Goal: Register for event/course

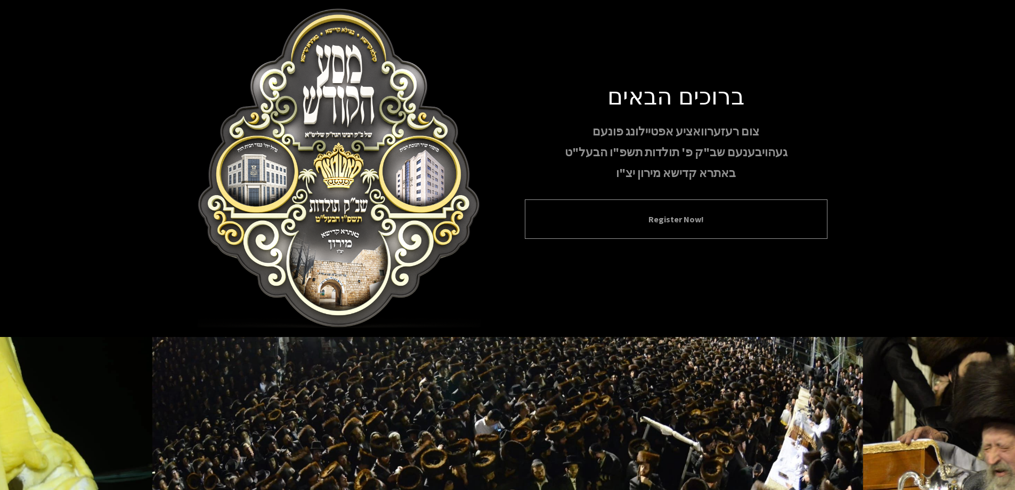
click at [694, 236] on div "Register Now!" at bounding box center [676, 218] width 303 height 39
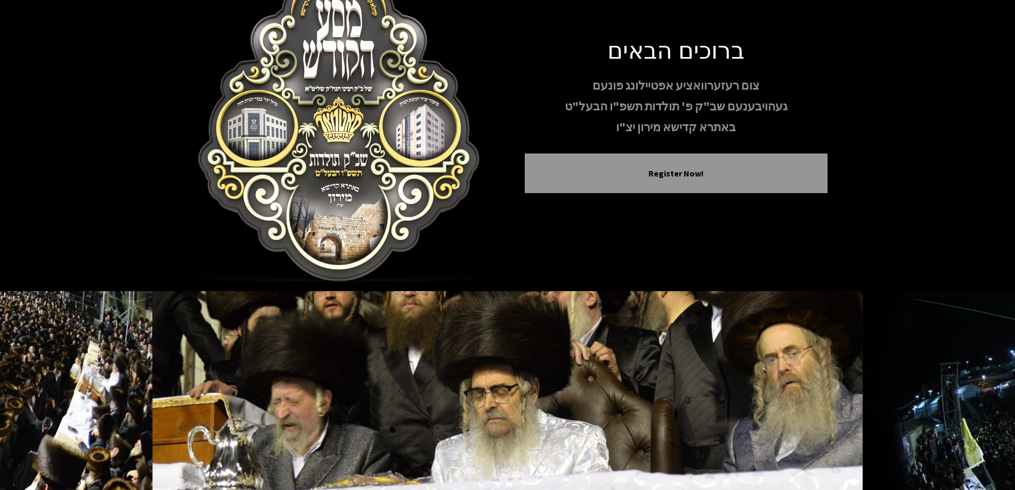
scroll to position [106, 0]
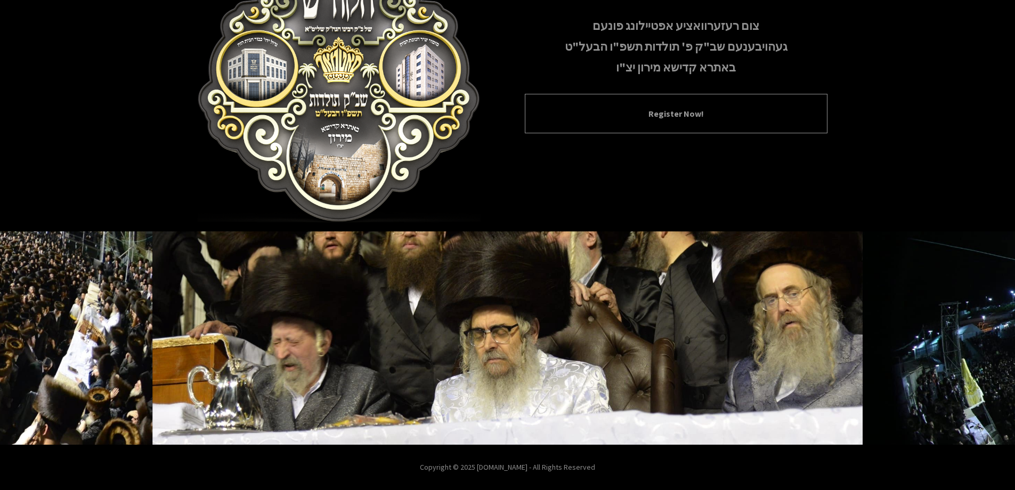
click at [685, 107] on button "Register Now!" at bounding box center [676, 113] width 276 height 13
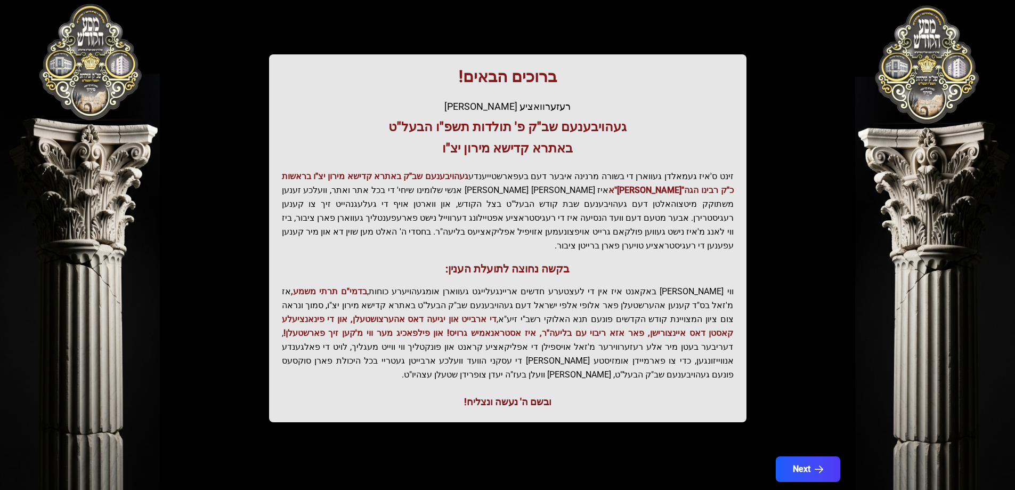
scroll to position [127, 0]
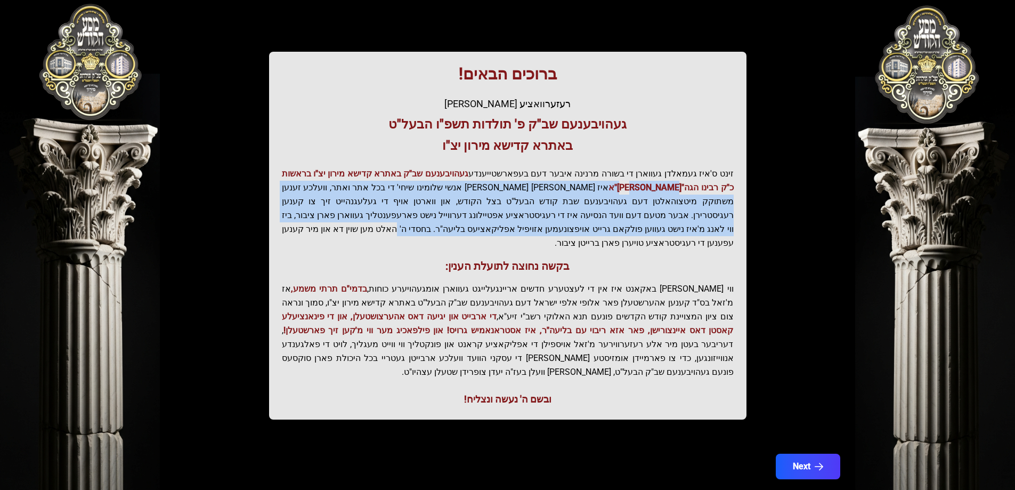
drag, startPoint x: 685, startPoint y: 181, endPoint x: 628, endPoint y: 222, distance: 70.7
click at [628, 222] on p "זינט ס'איז געמאלדן געווארן די בשורה מרנינה איבער דעם בעפארשטייענדע געהויבענעם ש…" at bounding box center [508, 208] width 452 height 83
drag, startPoint x: 622, startPoint y: 221, endPoint x: 613, endPoint y: 220, distance: 9.1
click at [622, 220] on p "זינט ס'איז געמאלדן געווארן די בשורה מרנינה איבער דעם בעפארשטייענדע געהויבענעם ש…" at bounding box center [508, 208] width 452 height 83
click at [359, 201] on p "זינט ס'איז געמאלדן געווארן די בשורה מרנינה איבער דעם בעפארשטייענדע געהויבענעם ש…" at bounding box center [508, 208] width 452 height 83
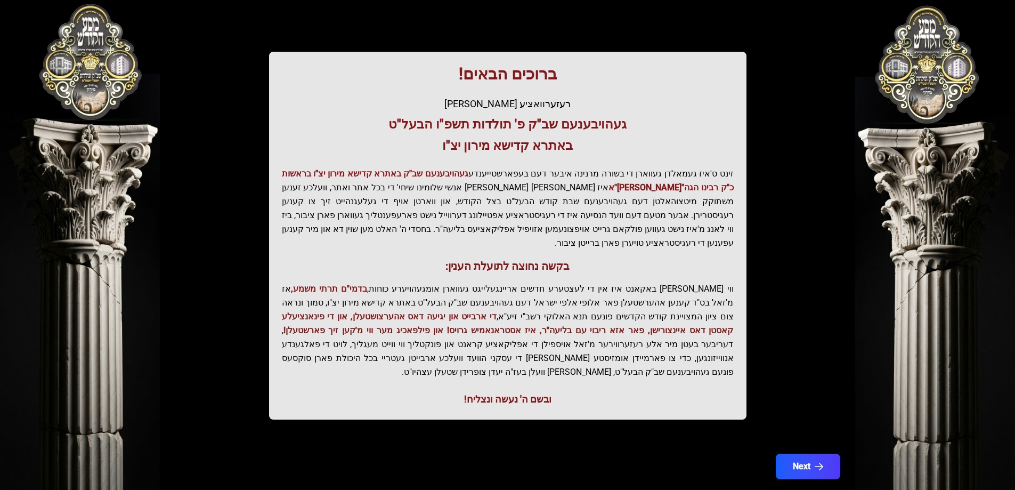
drag, startPoint x: 922, startPoint y: 206, endPoint x: 940, endPoint y: 87, distance: 120.3
click at [940, 87] on div "בעזהשי"ת 0 1 2 3 4 5 6 בעזהשי"ת קהלא קדישא - בצילא קדישא - באתרא קדישא ברוכים ה…" at bounding box center [507, 195] width 1015 height 645
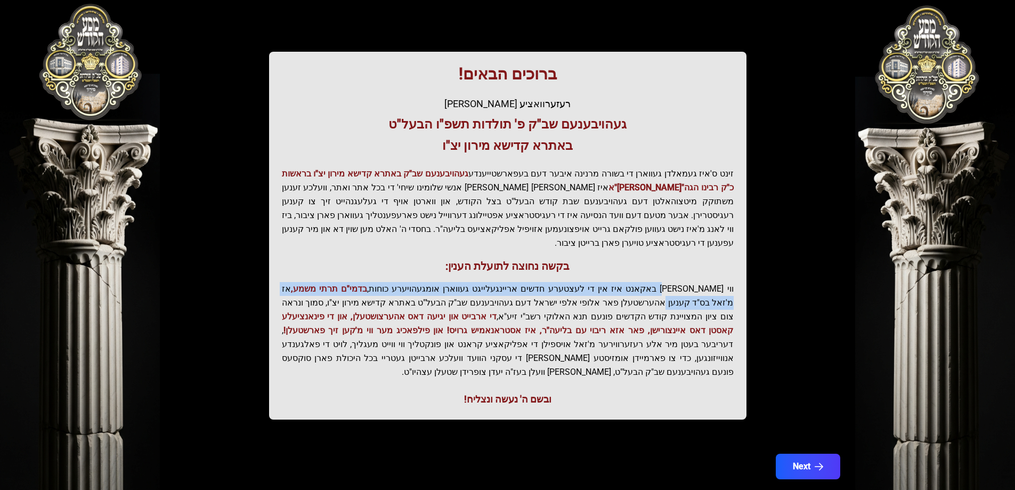
drag, startPoint x: 685, startPoint y: 276, endPoint x: 278, endPoint y: 270, distance: 407.3
click at [278, 270] on div "ברוכים הבאים! רעזערוואציע אפטיילונג פונעם געהויבענעם שב"ק פ' תולדות תשפ"ו הבעל"…" at bounding box center [508, 236] width 478 height 368
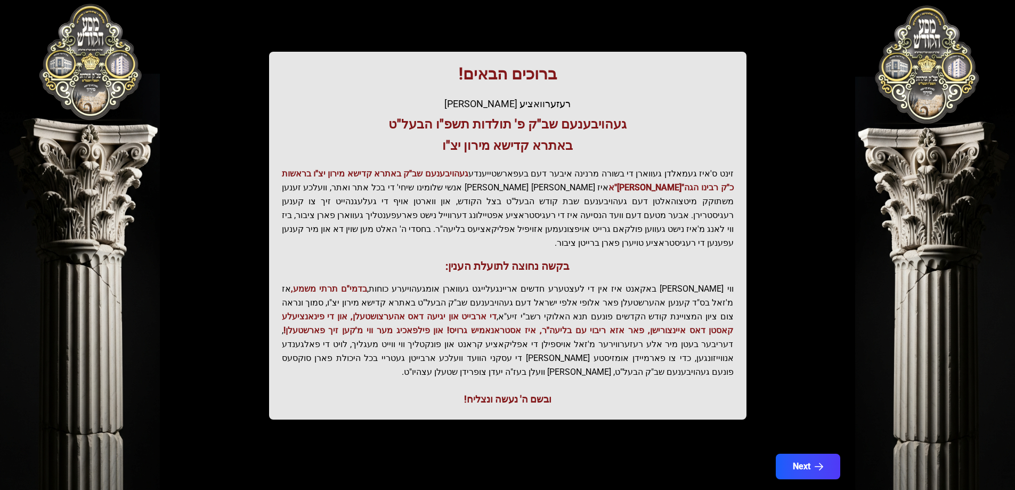
click at [501, 225] on p "זינט ס'איז געמאלדן געווארן די בשורה מרנינה איבער דעם בעפארשטייענדע געהויבענעם ש…" at bounding box center [508, 208] width 452 height 83
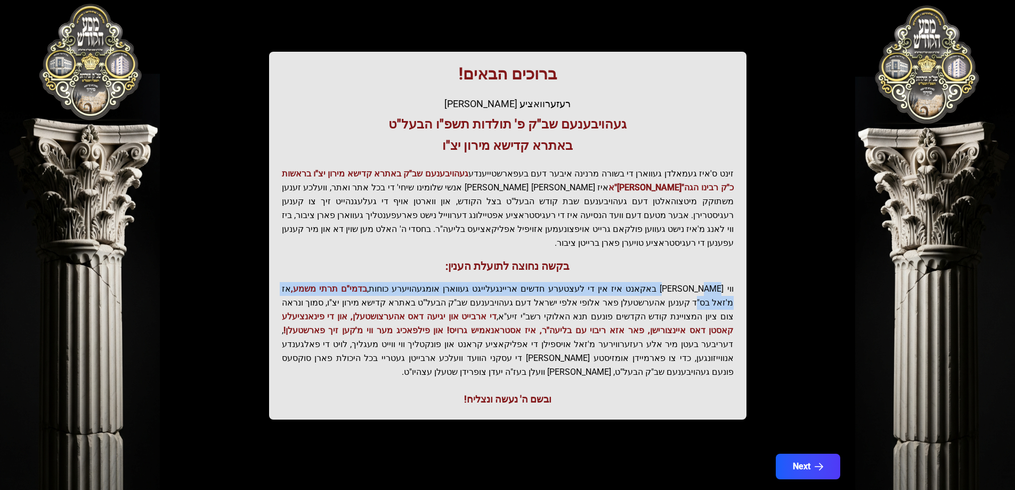
drag, startPoint x: 696, startPoint y: 269, endPoint x: 312, endPoint y: 263, distance: 383.8
click at [312, 262] on div "ברוכים הבאים! רעזערוואציע אפטיילונג פונעם געהויבענעם שב"ק פ' תולדות תשפ"ו הבעל"…" at bounding box center [508, 236] width 478 height 368
click at [328, 267] on div "ברוכים הבאים! רעזערוואציע אפטיילונג פונעם געהויבענעם שב"ק פ' תולדות תשפ"ו הבעל"…" at bounding box center [508, 236] width 478 height 368
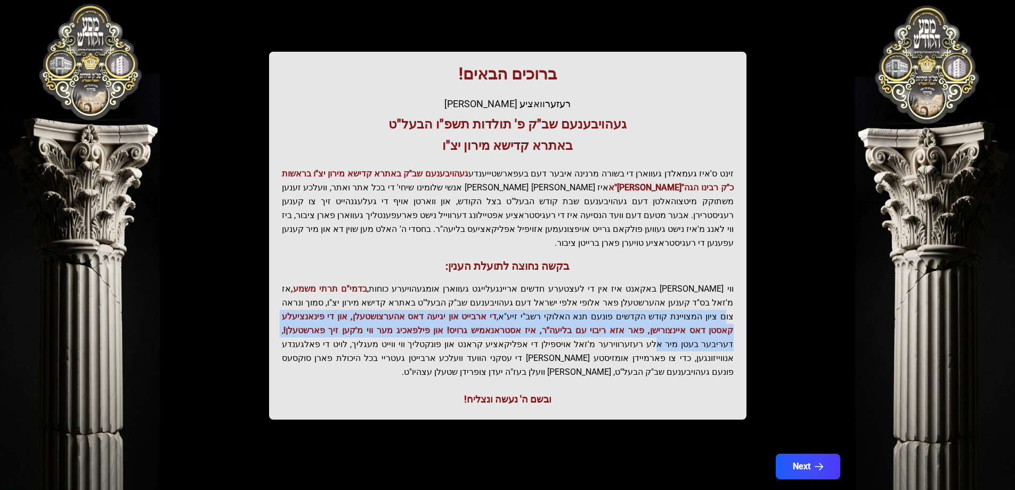
drag, startPoint x: 384, startPoint y: 290, endPoint x: 394, endPoint y: 310, distance: 22.2
click at [394, 310] on p "ווי שוין ברייט באקאנט איז אין די לעצטערע חדשים אריינגעלייגט געווארן אומגעהויערע…" at bounding box center [508, 330] width 452 height 97
click at [396, 311] on p "ווי שוין ברייט באקאנט איז אין די לעצטערע חדשים אריינגעלייגט געווארן אומגעהויערע…" at bounding box center [508, 330] width 452 height 97
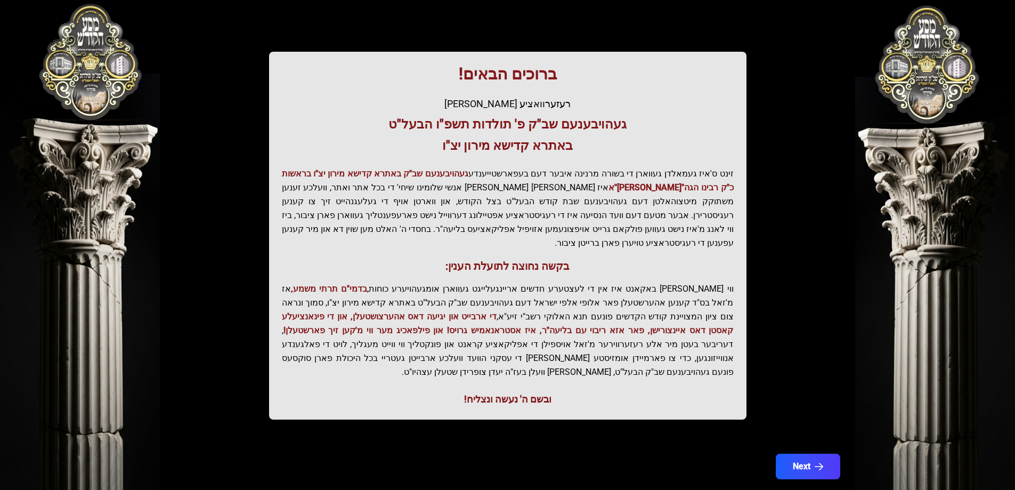
drag, startPoint x: 946, startPoint y: 220, endPoint x: 967, endPoint y: 374, distance: 155.5
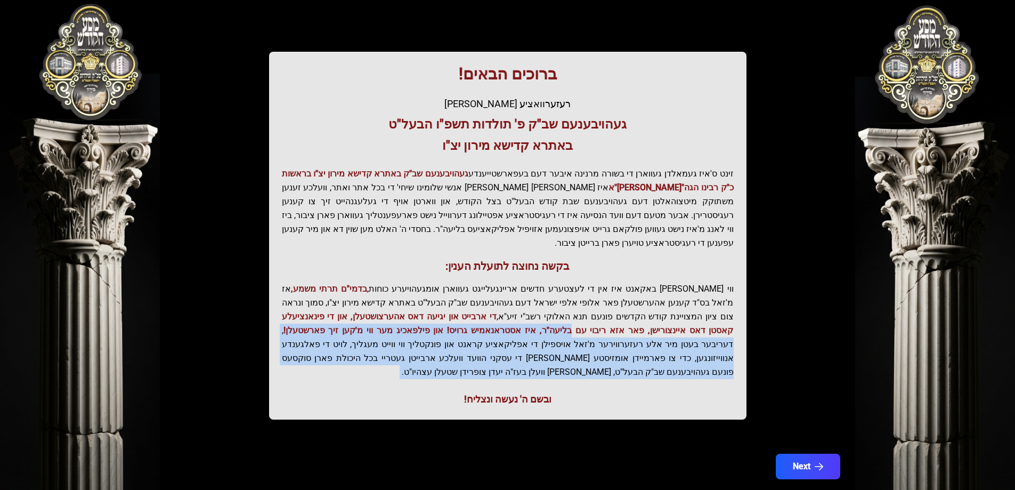
drag, startPoint x: 967, startPoint y: 374, endPoint x: 945, endPoint y: 366, distance: 23.8
click at [943, 378] on div "בעזהשי"ת 0 1 2 3 4 5 6 בעזהשי"ת קהלא קדישא - בצילא קדישא - באתרא קדישא ברוכים ה…" at bounding box center [507, 195] width 1015 height 645
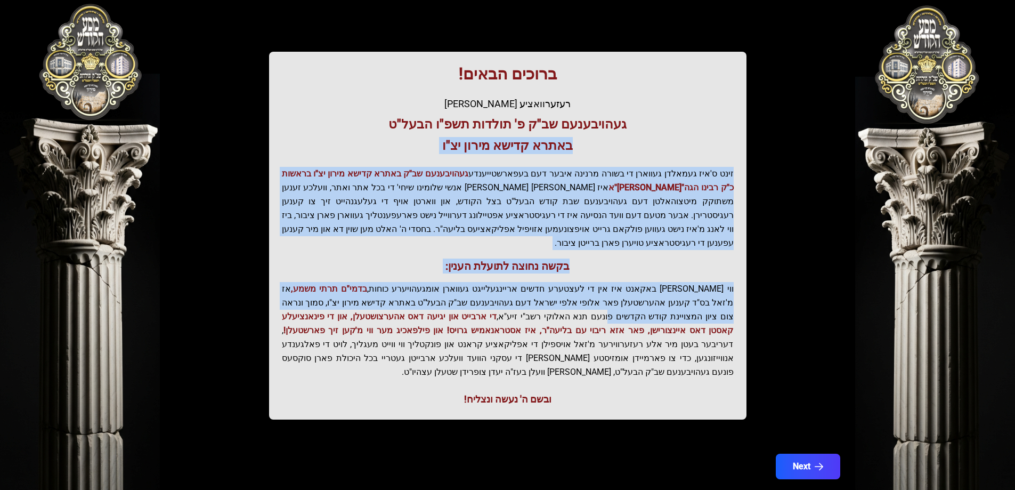
drag, startPoint x: 935, startPoint y: 322, endPoint x: 904, endPoint y: 147, distance: 177.5
click at [904, 148] on div "בעזהשי"ת 0 1 2 3 4 5 6 בעזהשי"ת קהלא קדישא - בצילא קדישא - באתרא קדישא ברוכים ה…" at bounding box center [507, 195] width 1015 height 645
click at [810, 453] on button "Next" at bounding box center [808, 466] width 68 height 27
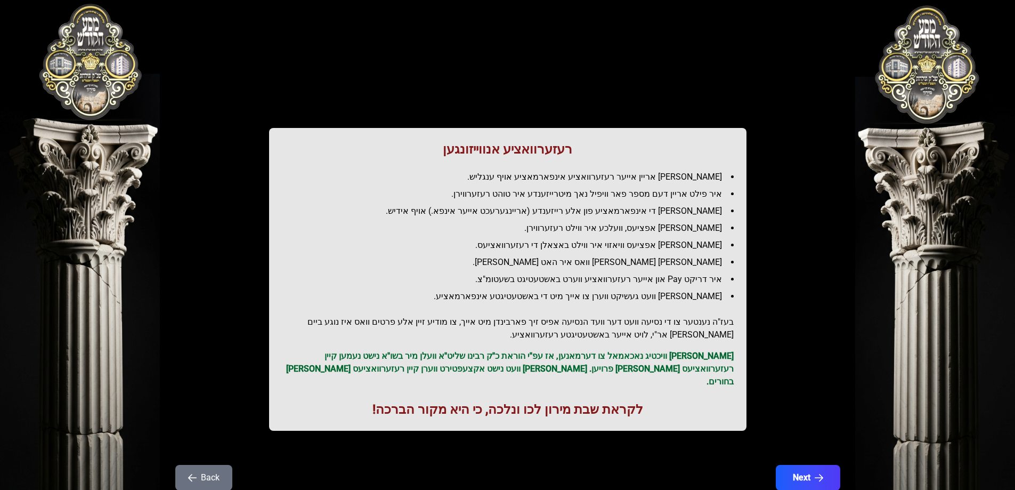
click at [614, 198] on li "איר פילט אריין דעם מספר פאר וויפיל נאך מיטרייזענדע איר טוהט רעזערווירן." at bounding box center [511, 194] width 443 height 13
click at [599, 210] on li "[PERSON_NAME] די אינפארמאציע פון אלע רייזענדע (אריינגערעכט אייער אינפא.) אויף א…" at bounding box center [511, 211] width 443 height 13
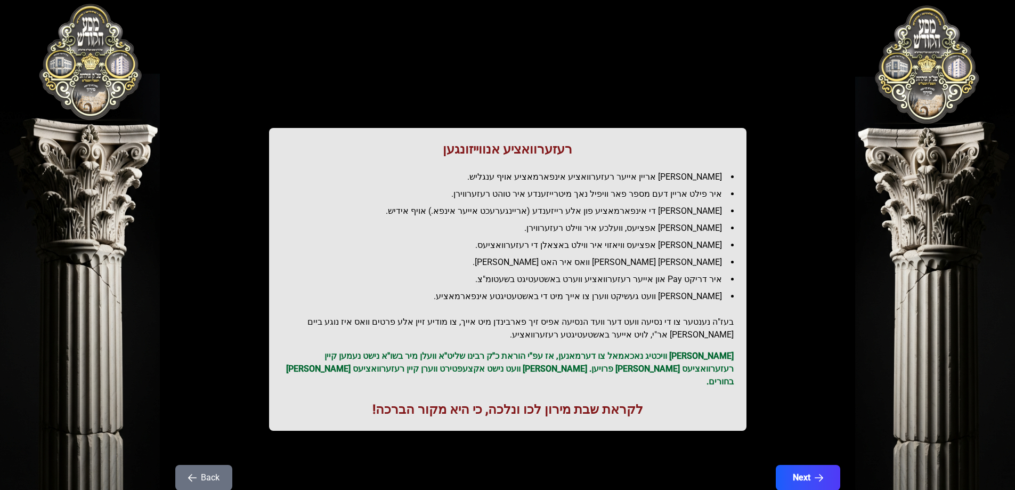
click at [644, 213] on li "[PERSON_NAME] די אינפארמאציע פון אלע רייזענדע (אריינגערעכט אייער אינפא.) אויף א…" at bounding box center [511, 211] width 443 height 13
click at [615, 225] on li "[PERSON_NAME] אפציעס, וועלכע איר ווילט רעזערווירן." at bounding box center [511, 228] width 443 height 13
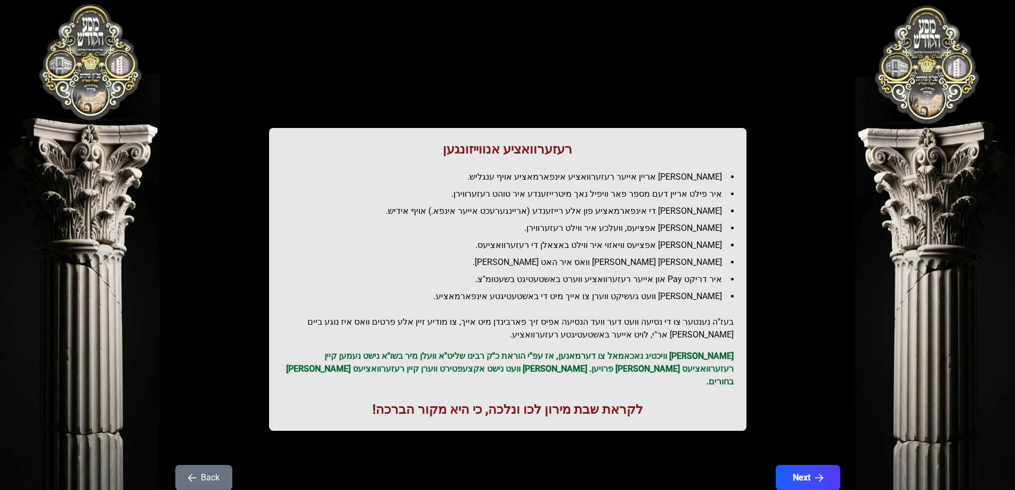
click at [615, 225] on li "[PERSON_NAME] אפציעס, וועלכע איר ווילט רעזערווירן." at bounding box center [511, 228] width 443 height 13
click at [628, 237] on ul "[PERSON_NAME] אריין אייער רעזערוואציע אינפארמאציע אויף ענגליש. איר פילט אריין ד…" at bounding box center [508, 237] width 452 height 132
click at [631, 244] on li "[PERSON_NAME] אפציעס וויאזוי איר ווילט באצאלן די רעזערוואציעס." at bounding box center [511, 245] width 443 height 13
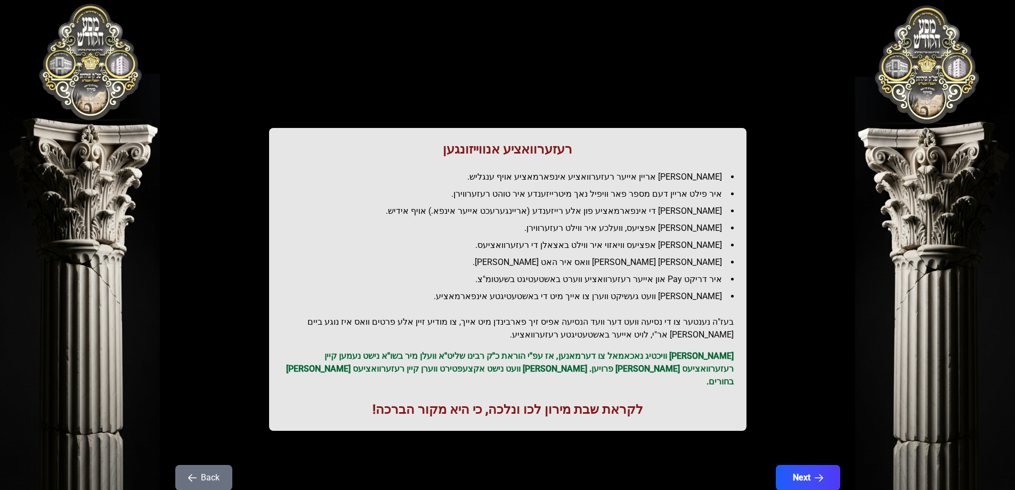
click at [631, 244] on li "[PERSON_NAME] אפציעס וויאזוי איר ווילט באצאלן די רעזערוואציעס." at bounding box center [511, 245] width 443 height 13
click at [627, 295] on li "[PERSON_NAME] וועט געשיקט ווערן צו אייך מיט די באשטעטיגטע אינפארמאציע." at bounding box center [511, 296] width 443 height 13
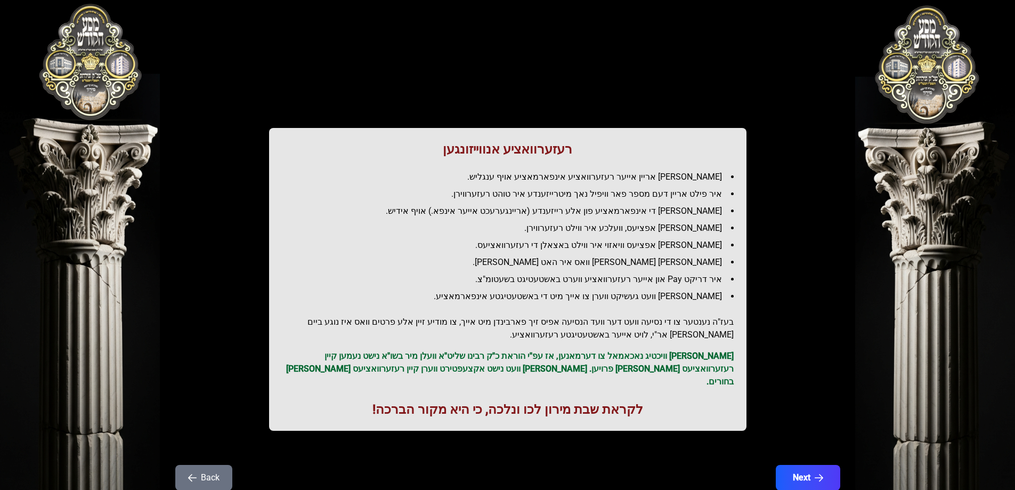
click at [622, 320] on h2 "בעז"ה נענטער צו די נסיעה וועט דער וועד הנסיעה אפיס זיך פארבינדן מיט אייך, צו מו…" at bounding box center [508, 329] width 452 height 26
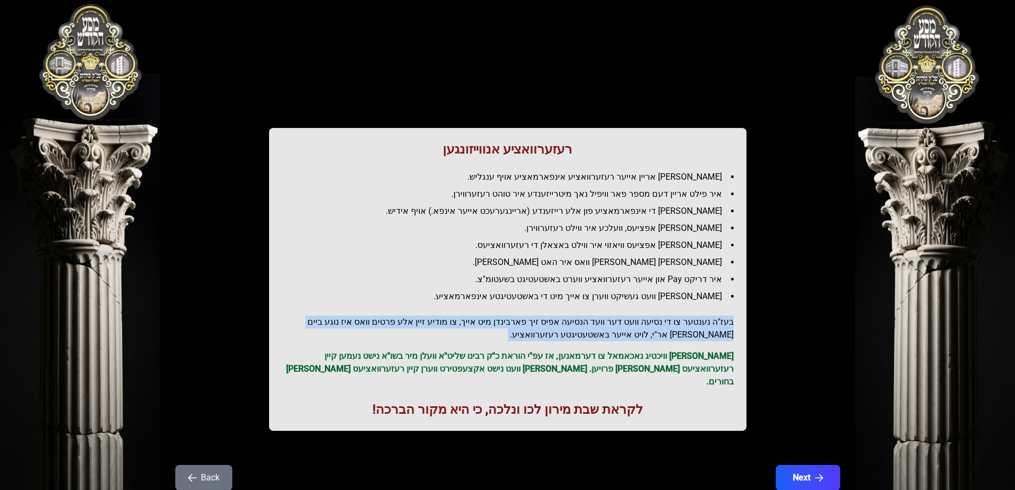
drag, startPoint x: 622, startPoint y: 320, endPoint x: 626, endPoint y: 337, distance: 17.7
click at [623, 325] on h2 "בעז"ה נענטער צו די נסיעה וועט דער וועד הנסיעה אפיס זיך פארבינדן מיט אייך, צו מו…" at bounding box center [508, 329] width 452 height 26
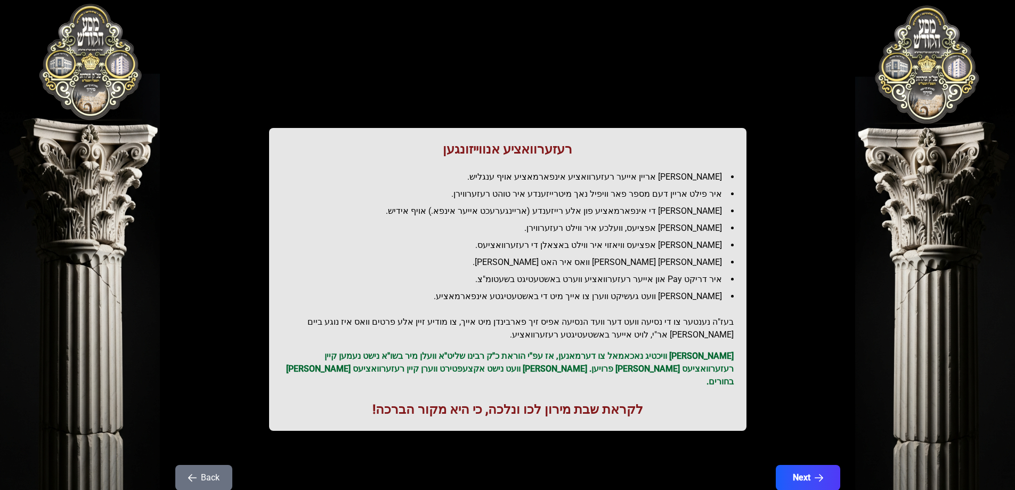
click at [617, 358] on p "[PERSON_NAME] וויכטיג נאכאמאל צו דערמאנען, אז עפ"י הוראת כ"ק רבינו שליט"א וועלן…" at bounding box center [508, 369] width 452 height 38
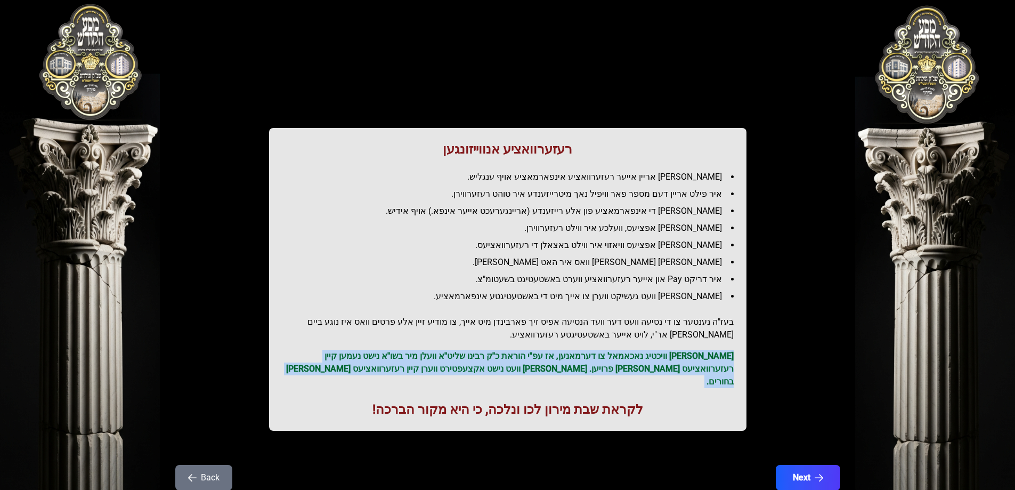
click at [617, 358] on p "[PERSON_NAME] וויכטיג נאכאמאל צו דערמאנען, אז עפ"י הוראת כ"ק רבינו שליט"א וועלן…" at bounding box center [508, 369] width 452 height 38
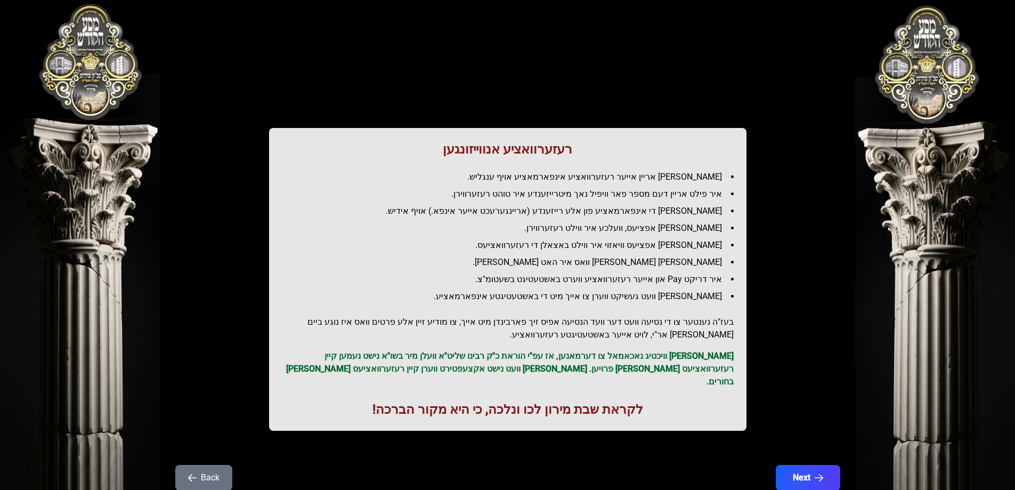
click at [596, 401] on h1 "לקראת שבת מירון לכו ונלכה, כי היא מקור הברכה!" at bounding box center [508, 409] width 452 height 17
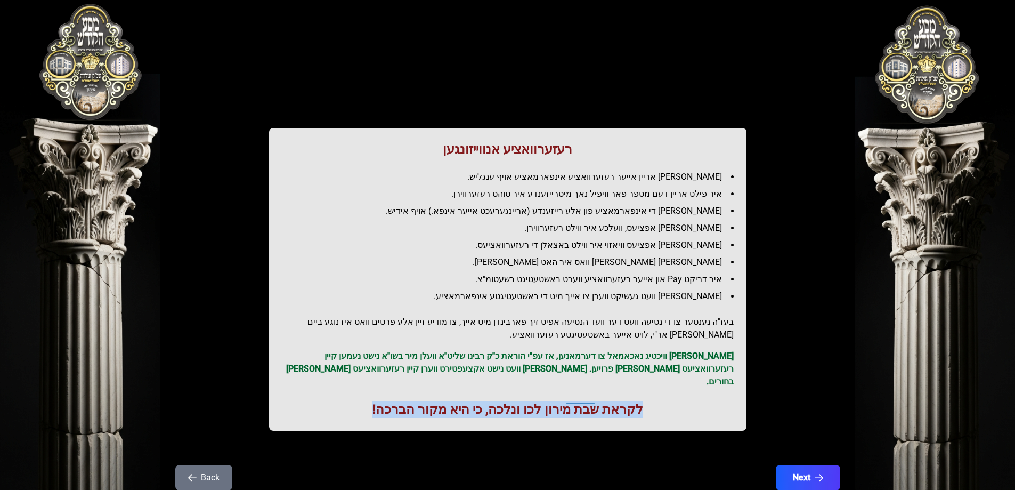
click at [596, 401] on h1 "לקראת שבת מירון לכו ונלכה, כי היא מקור הברכה!" at bounding box center [508, 409] width 452 height 17
click at [798, 464] on button "Next" at bounding box center [808, 477] width 68 height 27
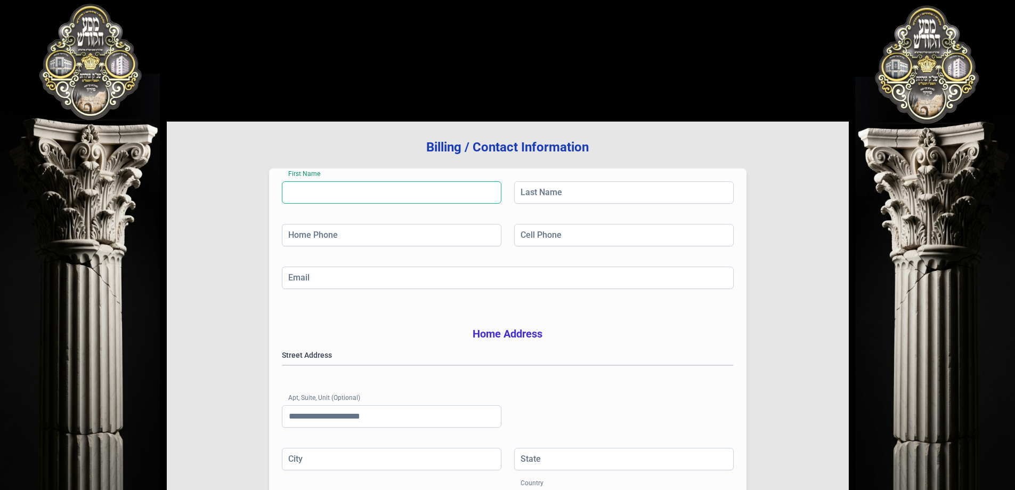
click at [386, 199] on input "First Name" at bounding box center [392, 192] width 220 height 22
type input "******"
type input "*******"
type input "**********"
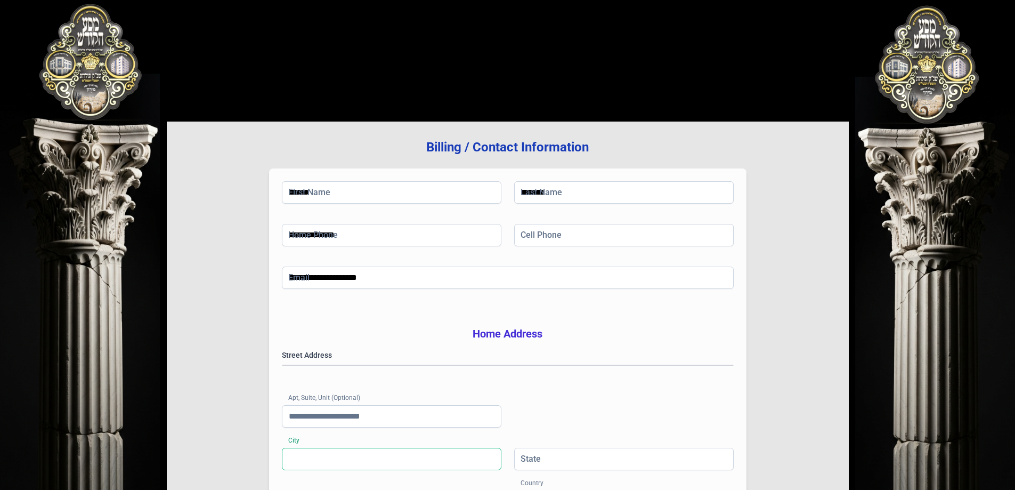
type input "**********"
type input "**"
type input "*****"
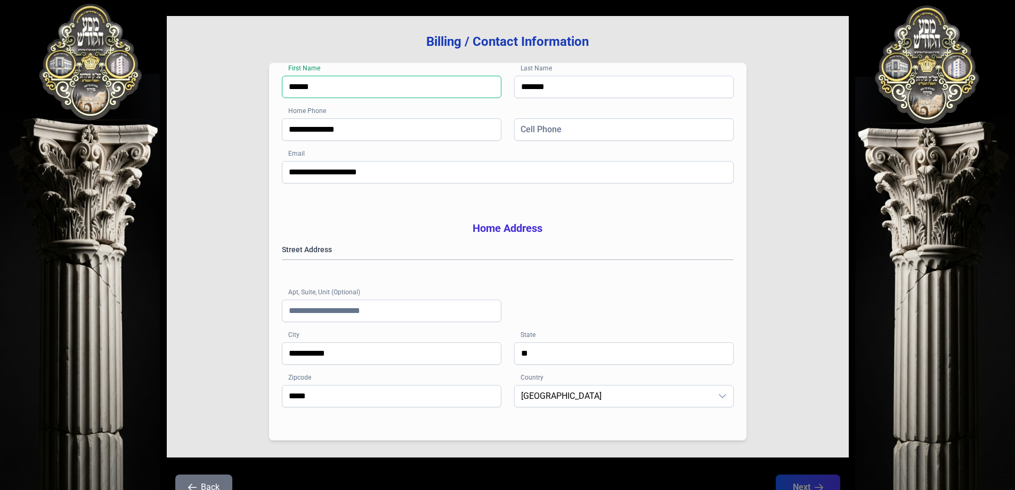
scroll to position [107, 0]
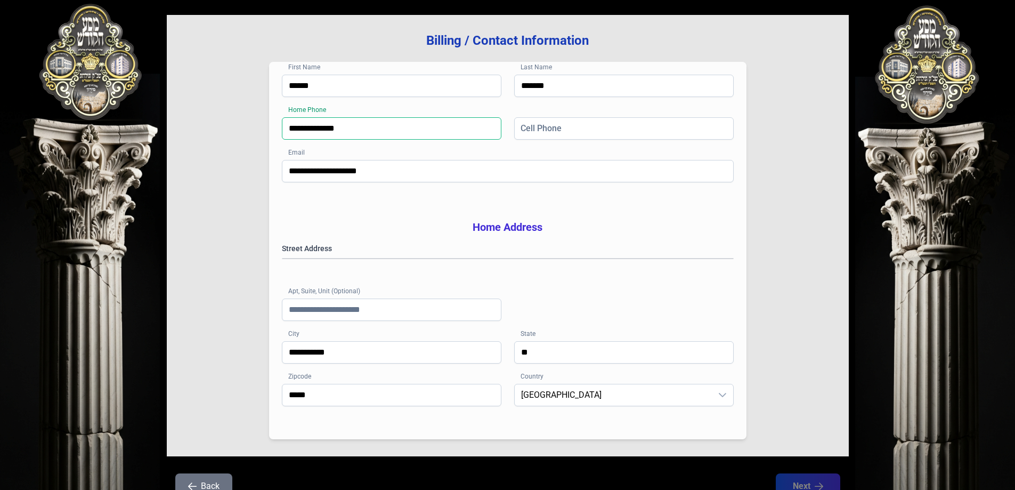
drag, startPoint x: 371, startPoint y: 128, endPoint x: 271, endPoint y: 112, distance: 101.5
click at [271, 112] on div "**********" at bounding box center [508, 250] width 478 height 377
click at [430, 320] on input "Apt, Suite, Unit (Optional)" at bounding box center [392, 309] width 220 height 22
drag, startPoint x: 626, startPoint y: 325, endPoint x: 634, endPoint y: 332, distance: 10.6
click at [626, 325] on div "Street Address [GEOGRAPHIC_DATA] (Optional)" at bounding box center [508, 292] width 452 height 98
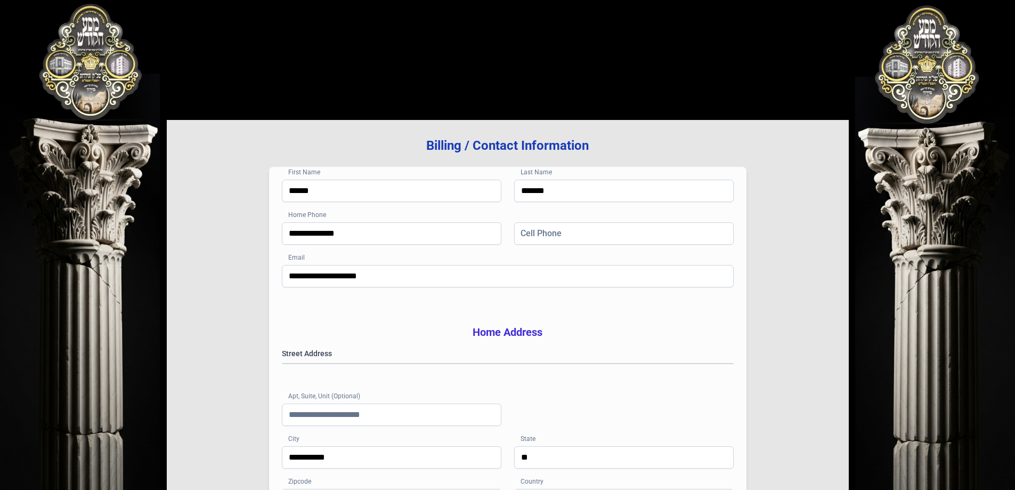
scroll to position [0, 0]
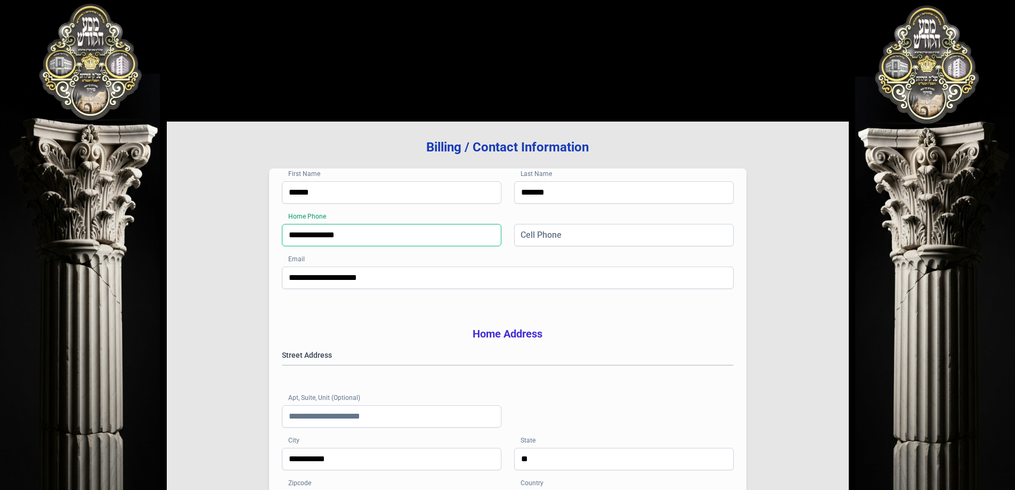
drag, startPoint x: 427, startPoint y: 238, endPoint x: 189, endPoint y: 214, distance: 239.5
click at [189, 214] on div "**********" at bounding box center [508, 342] width 682 height 441
type input "**********"
click at [405, 239] on input "Home Phone" at bounding box center [392, 235] width 220 height 22
type input "**"
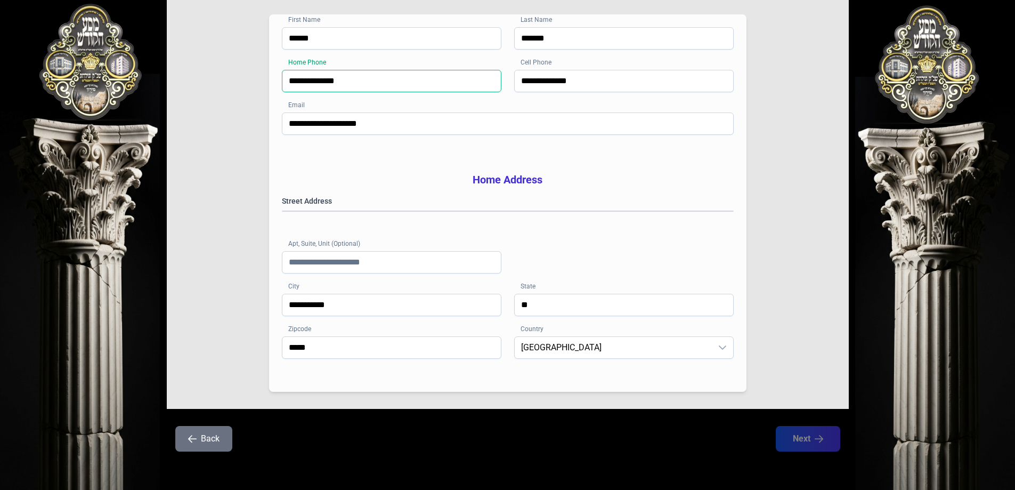
scroll to position [170, 0]
type input "**********"
click at [644, 248] on div "Street Address [GEOGRAPHIC_DATA] (Optional)" at bounding box center [508, 245] width 452 height 98
click at [283, 211] on gmp-place-autocomplete at bounding box center [283, 211] width 0 height 0
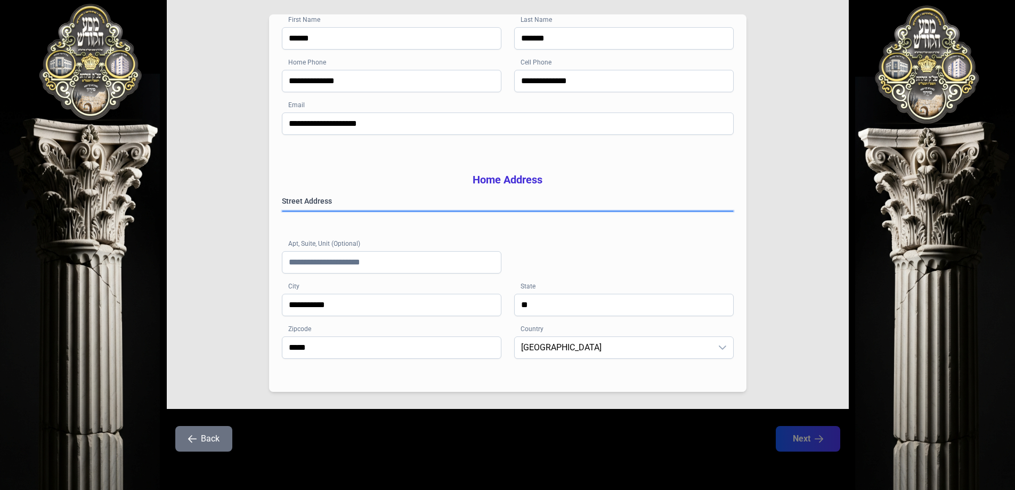
type input "******"
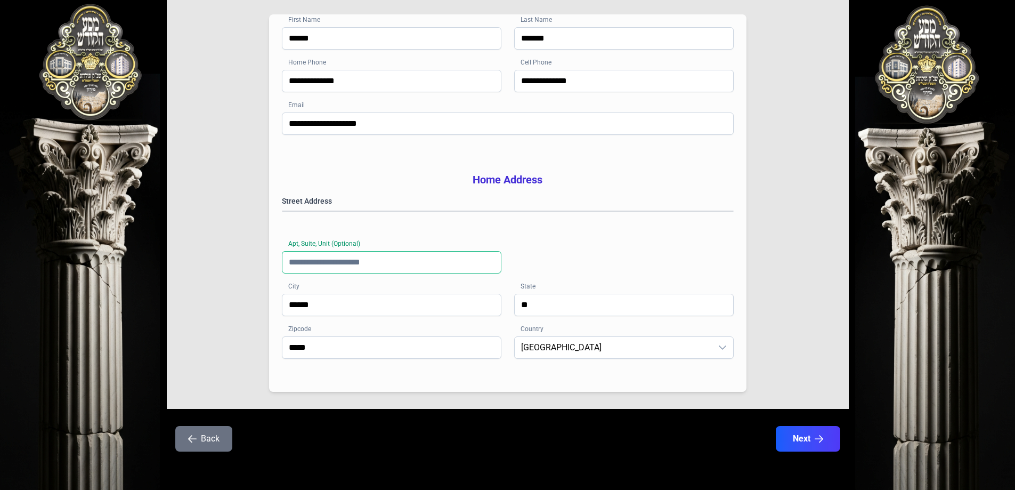
click at [385, 262] on input "Apt, Suite, Unit (Optional)" at bounding box center [392, 262] width 220 height 22
type input "***"
click at [797, 442] on button "Next" at bounding box center [808, 438] width 68 height 27
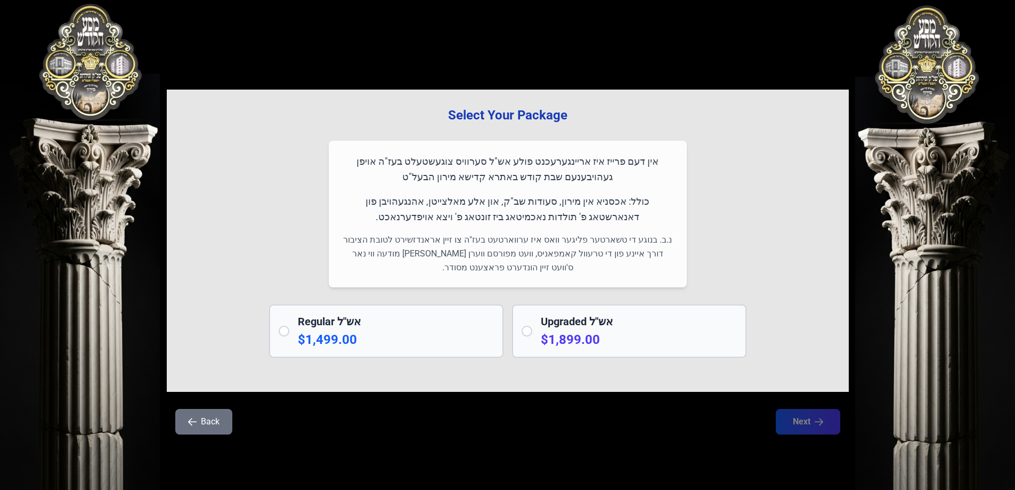
scroll to position [0, 0]
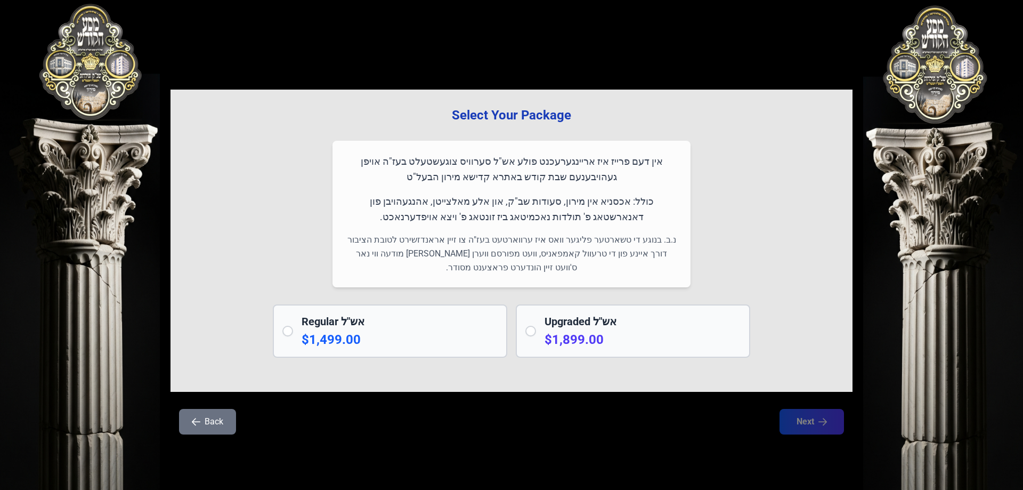
click at [587, 157] on p "אין דעם פרייז איז אריינגערעכנט פולע אש"ל סערוויס צוגעשטעלט בעז"ה אויפן געהויבענ…" at bounding box center [511, 169] width 333 height 31
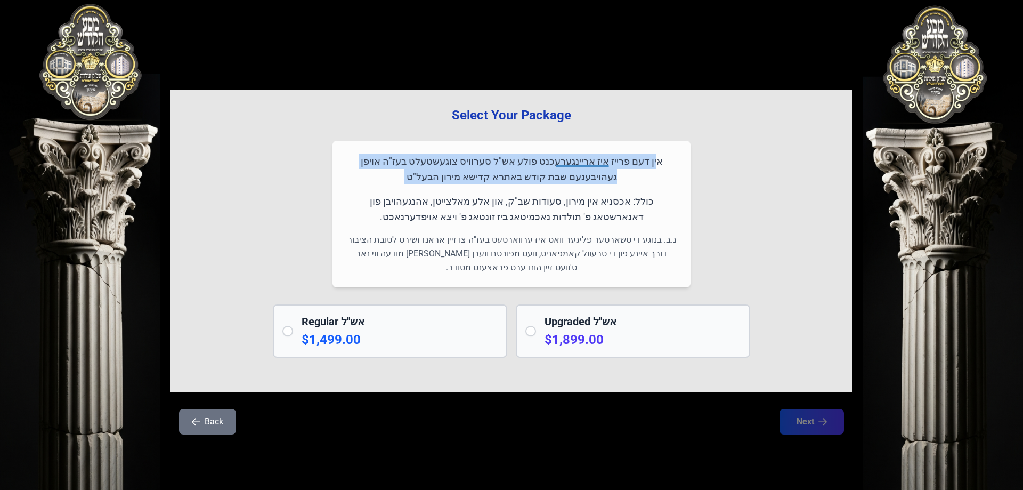
click at [587, 157] on p "אין דעם פרייז איז אריינגערעכנט פולע אש"ל סערוויס צוגעשטעלט בעז"ה אויפן געהויבענ…" at bounding box center [511, 169] width 333 height 31
click at [553, 179] on p "אין דעם פרייז איז אריינגערעכנט פולע אש"ל סערוויס צוגעשטעלט בעז"ה אויפן געהויבענ…" at bounding box center [511, 169] width 333 height 31
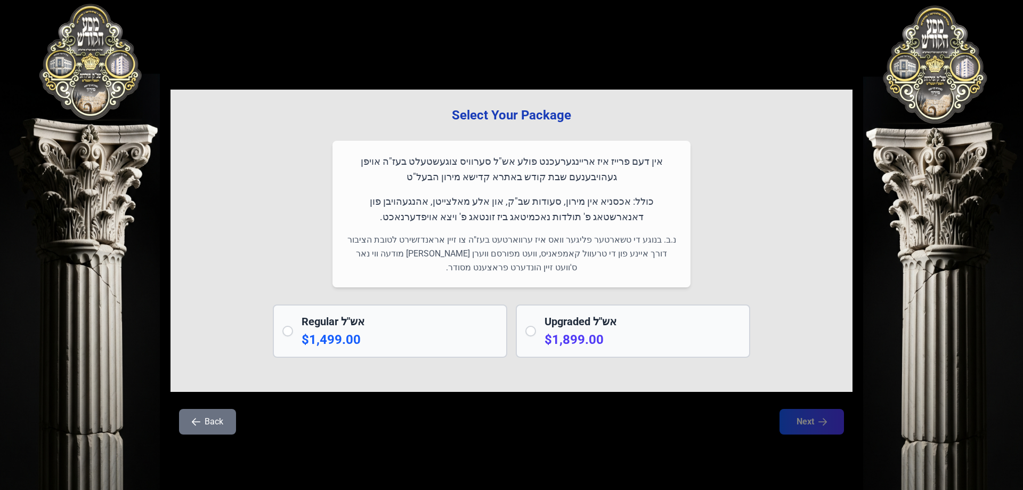
click at [550, 204] on p "כולל: אכסניא אין מירון, סעודות שב"ק, און אלע מאלצייטן, אהנגעהויבן פון דאנארשטאג…" at bounding box center [511, 208] width 333 height 31
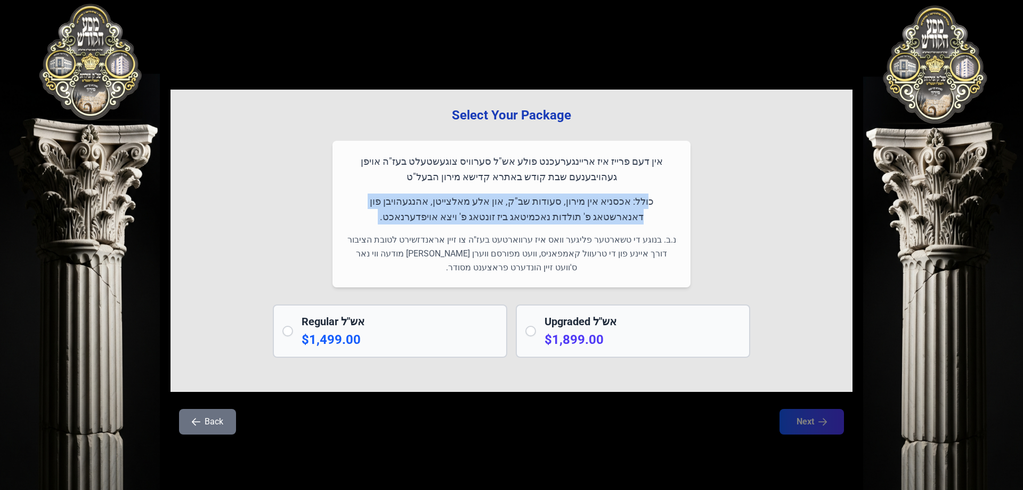
click at [550, 204] on p "כולל: אכסניא אין מירון, סעודות שב"ק, און אלע מאלצייטן, אהנגעהויבן פון דאנארשטאג…" at bounding box center [511, 208] width 333 height 31
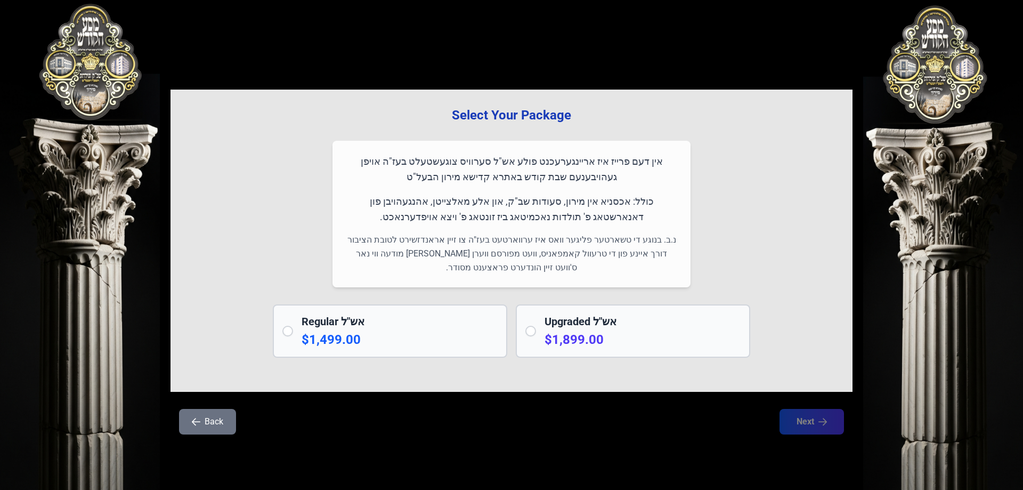
click at [582, 235] on p "נ.ב. בנוגע די טשארטער פליגער וואס איז ערווארטעט בעז"ה צו זיין אראנדזשירט לטובת …" at bounding box center [511, 254] width 333 height 42
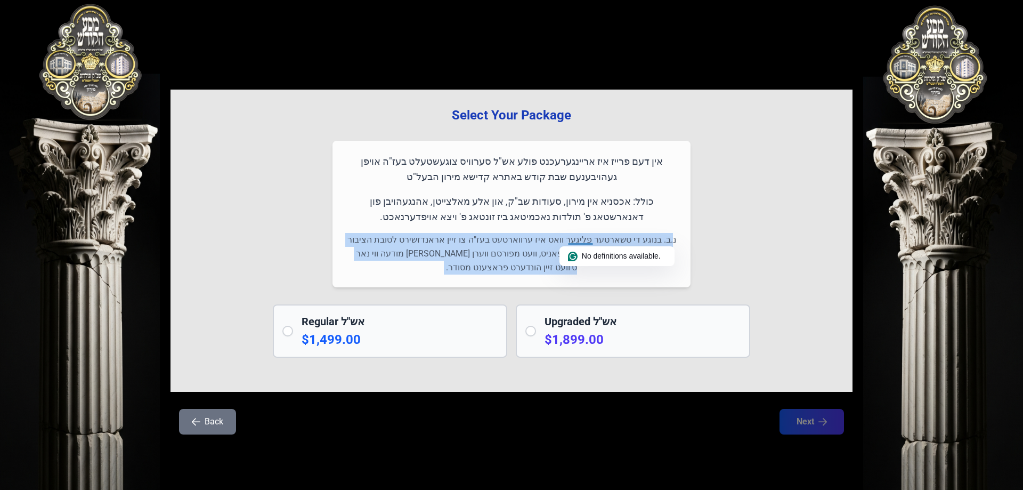
click at [582, 235] on p "נ.ב. בנוגע די טשארטער פליגער וואס איז ערווארטעט בעז"ה צו זיין אראנדזשירט לטובת …" at bounding box center [511, 254] width 333 height 42
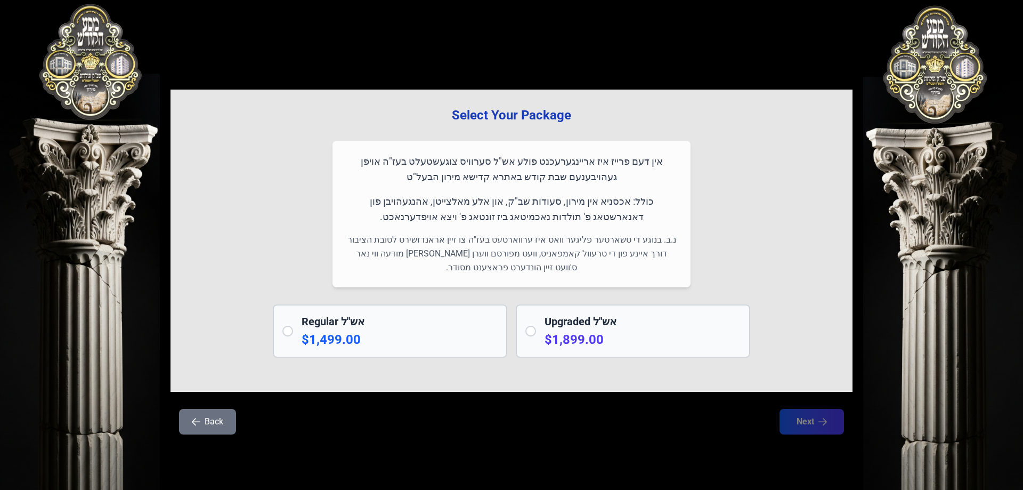
click at [366, 328] on h2 "Regular אש"ל" at bounding box center [400, 321] width 196 height 15
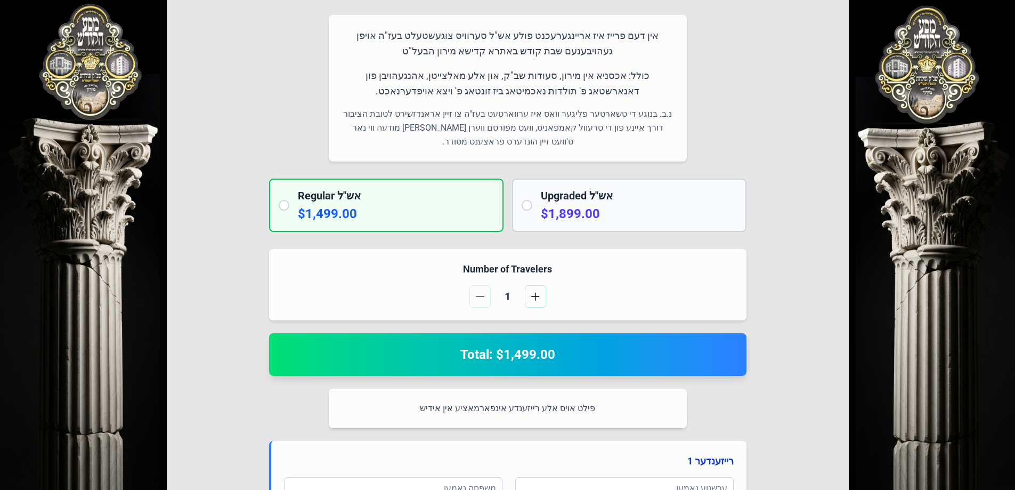
scroll to position [160, 0]
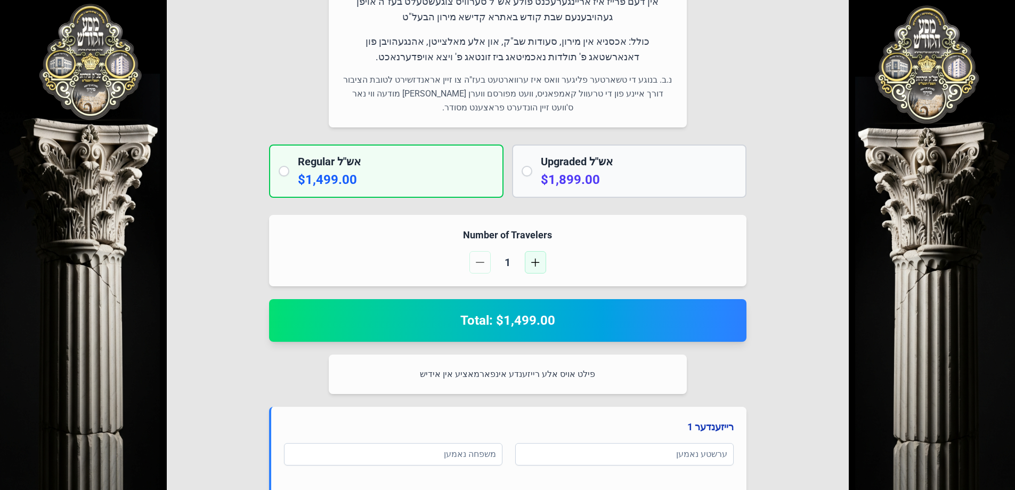
click at [538, 267] on button "button" at bounding box center [535, 262] width 21 height 22
click at [479, 264] on span "button" at bounding box center [480, 262] width 9 height 9
click at [537, 265] on span "button" at bounding box center [535, 262] width 9 height 9
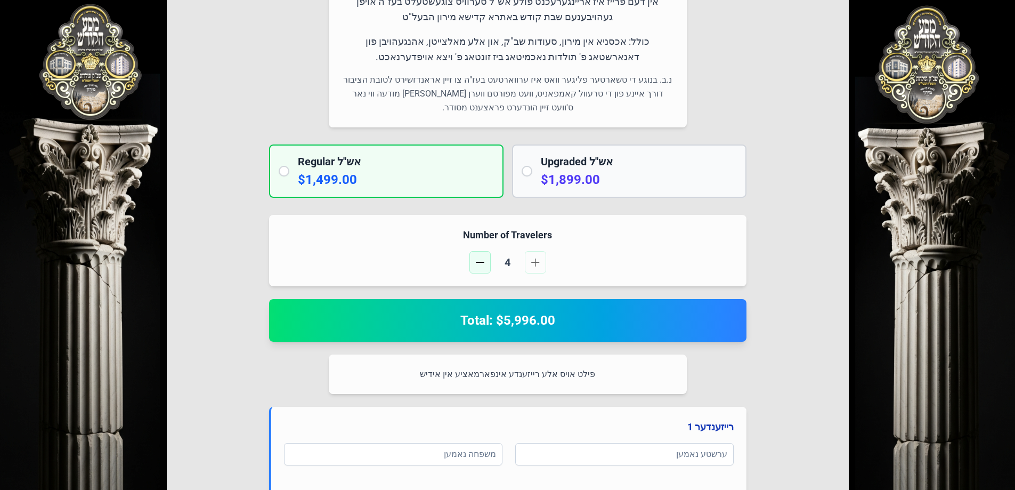
click at [477, 266] on span "button" at bounding box center [480, 262] width 9 height 9
click at [478, 266] on span "button" at bounding box center [480, 262] width 9 height 9
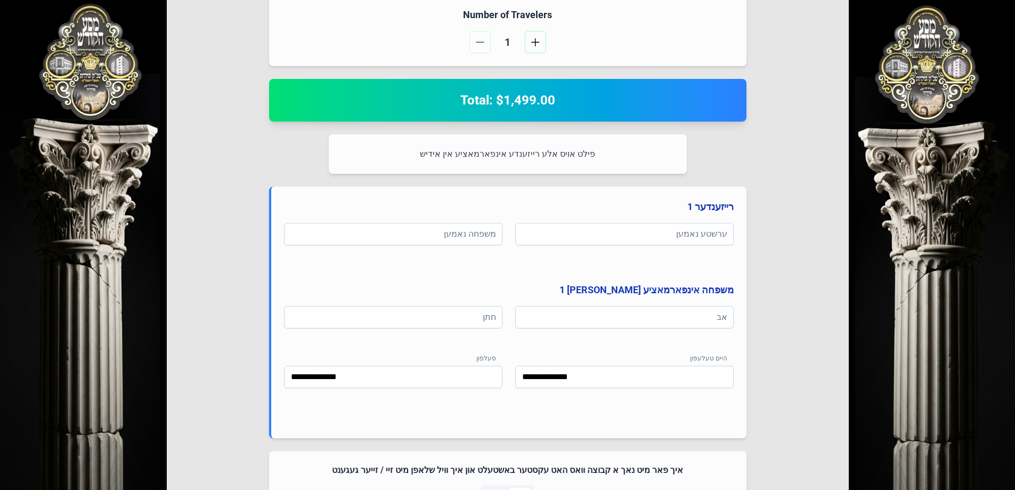
scroll to position [361, 0]
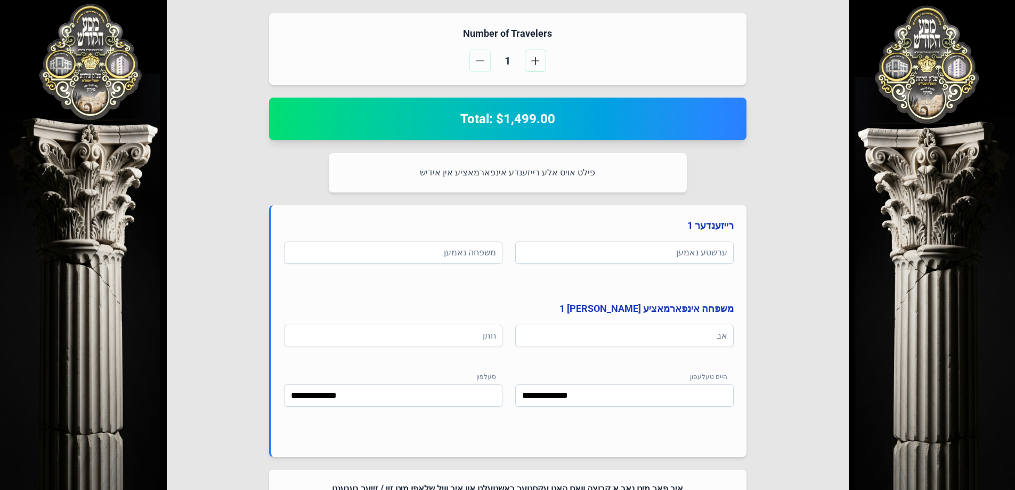
drag, startPoint x: 530, startPoint y: 64, endPoint x: 531, endPoint y: 72, distance: 7.5
click at [530, 64] on button "button" at bounding box center [535, 61] width 21 height 22
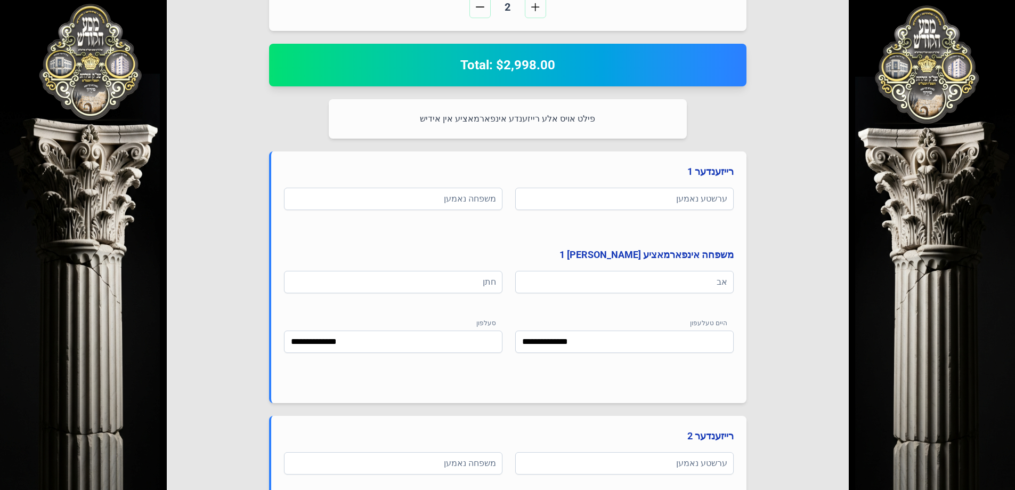
scroll to position [148, 0]
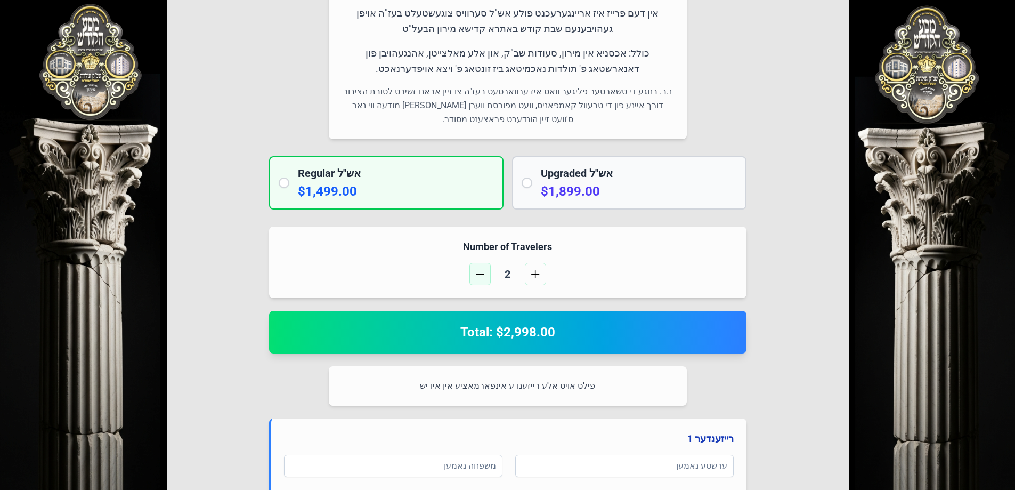
click at [481, 271] on span "button" at bounding box center [480, 274] width 9 height 9
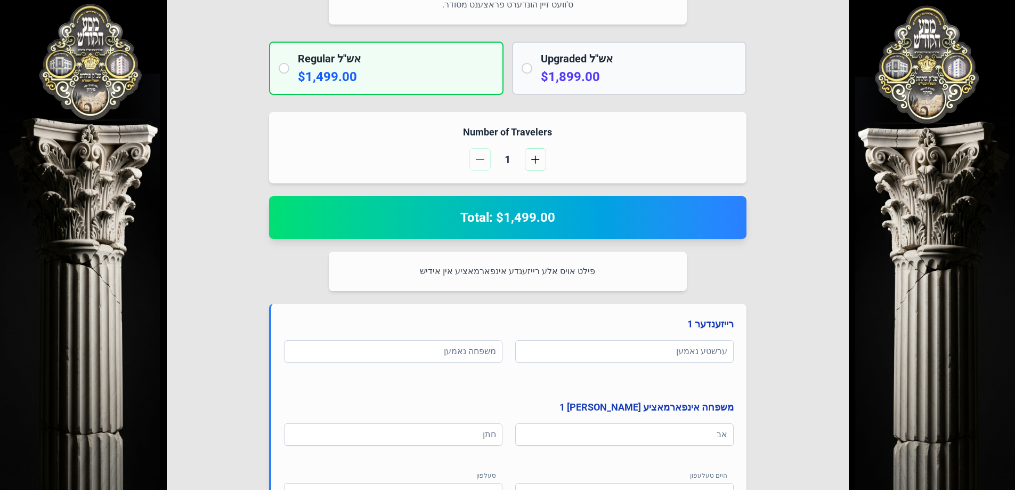
scroll to position [267, 0]
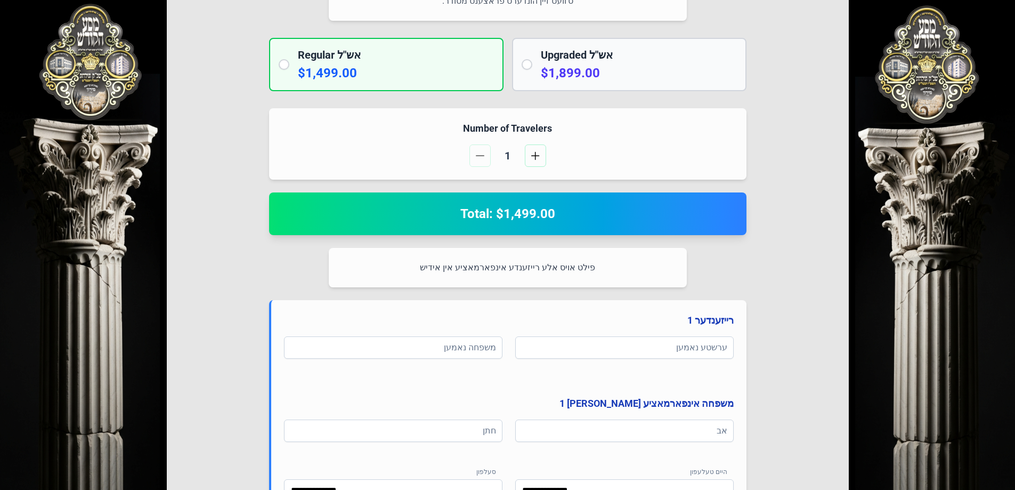
click at [576, 61] on h2 "Upgraded אש"ל" at bounding box center [639, 54] width 196 height 15
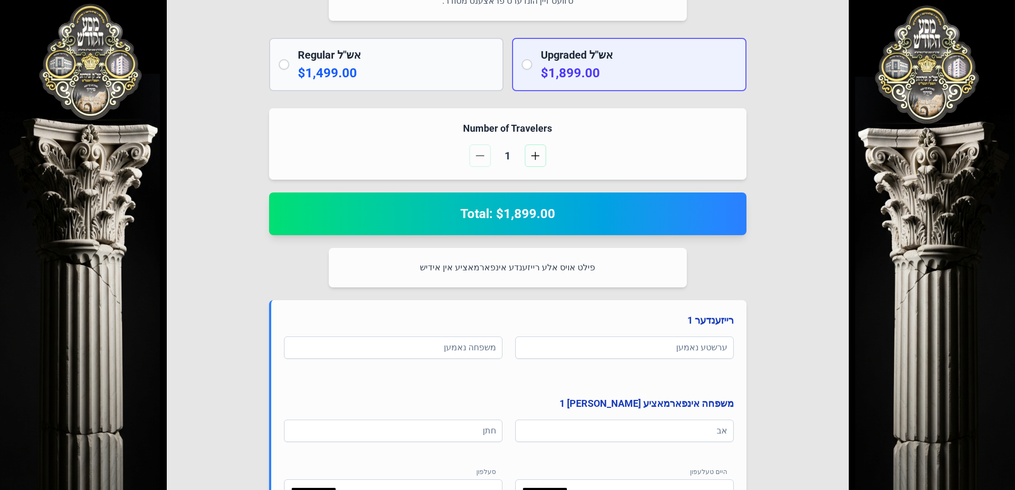
drag, startPoint x: 461, startPoint y: 40, endPoint x: 465, endPoint y: 44, distance: 6.0
click at [462, 42] on div "Regular אש"ל $1,499.00" at bounding box center [386, 64] width 235 height 53
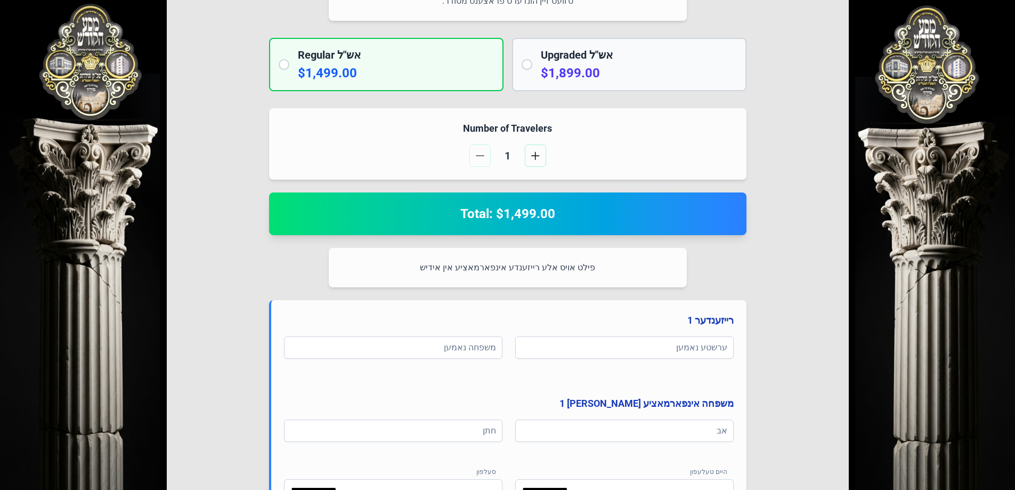
drag, startPoint x: 558, startPoint y: 53, endPoint x: 545, endPoint y: 55, distance: 13.4
click at [558, 54] on h2 "Upgraded אש"ל" at bounding box center [639, 54] width 196 height 15
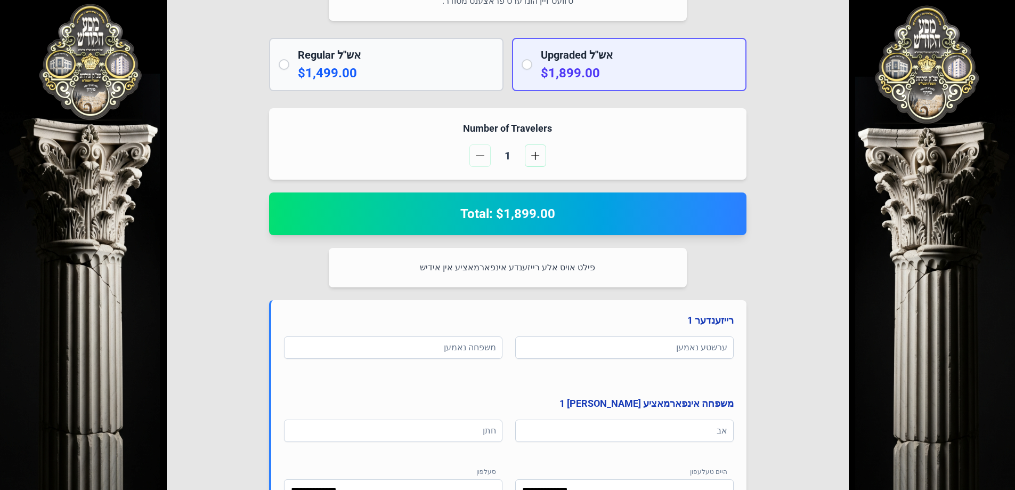
click at [477, 45] on div "Regular אש"ל $1,499.00" at bounding box center [386, 64] width 235 height 53
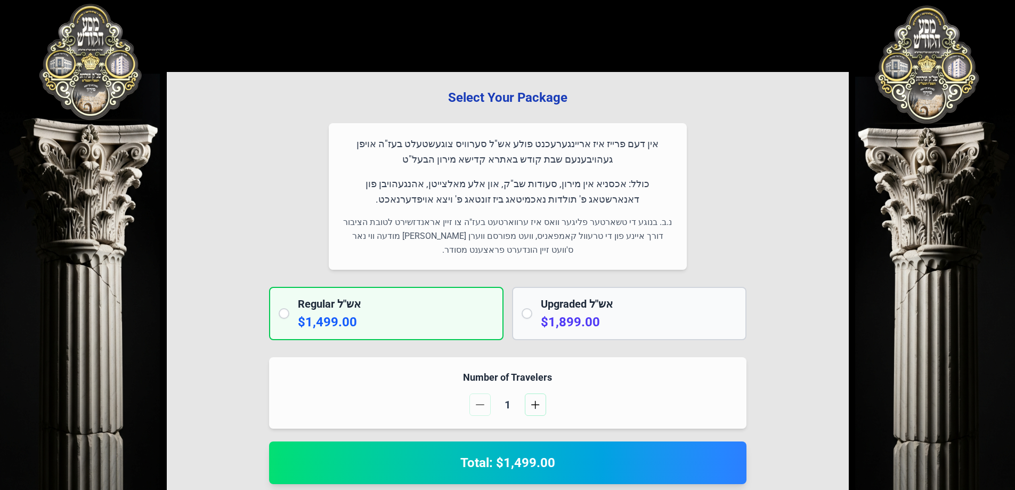
scroll to position [0, 0]
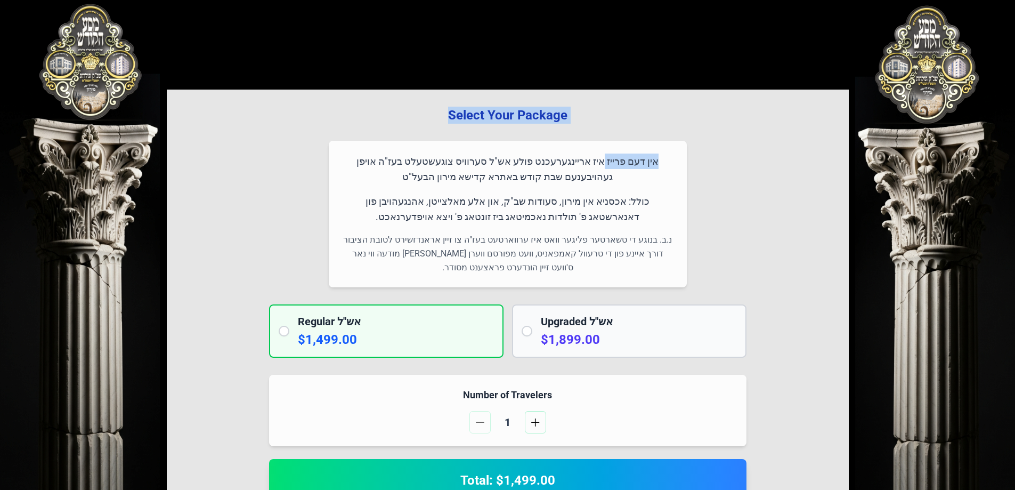
drag, startPoint x: 451, startPoint y: 110, endPoint x: 623, endPoint y: 142, distance: 174.2
click at [621, 169] on p "אין דעם פרייז איז אריינגערעכנט פולע אש"ל סערוויס צוגעשטעלט בעז"ה אויפן געהויבענ…" at bounding box center [508, 169] width 333 height 31
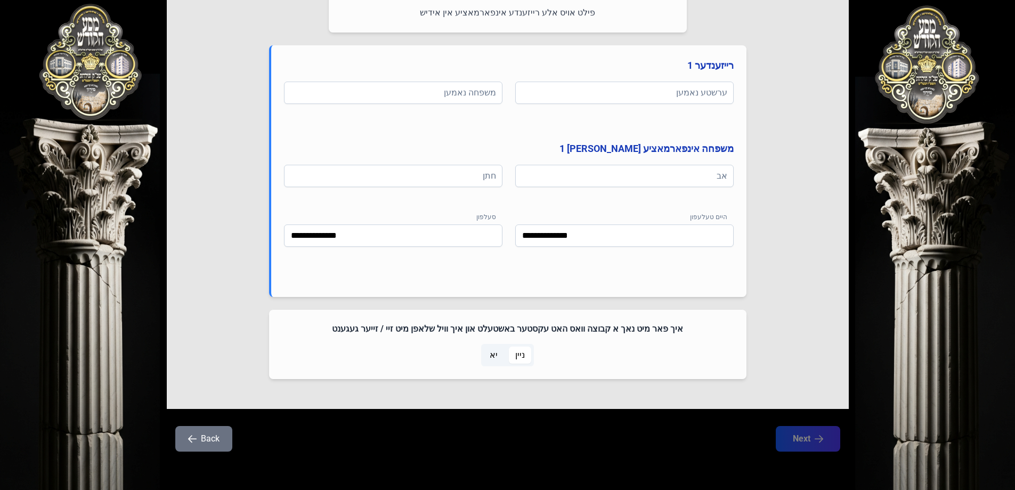
click at [193, 443] on button "Back" at bounding box center [203, 439] width 57 height 26
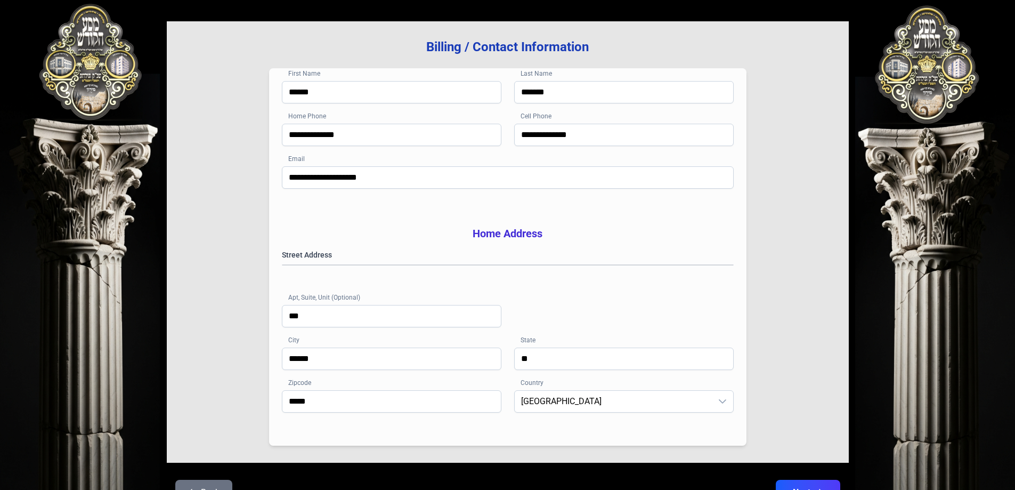
scroll to position [170, 0]
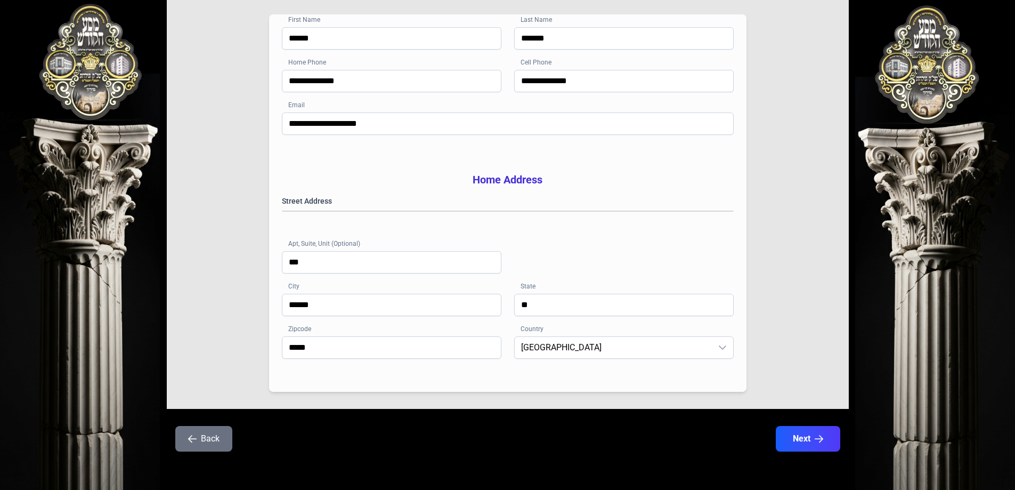
click at [211, 451] on div "Back Next" at bounding box center [508, 445] width 682 height 38
click at [212, 437] on button "Back" at bounding box center [203, 439] width 57 height 26
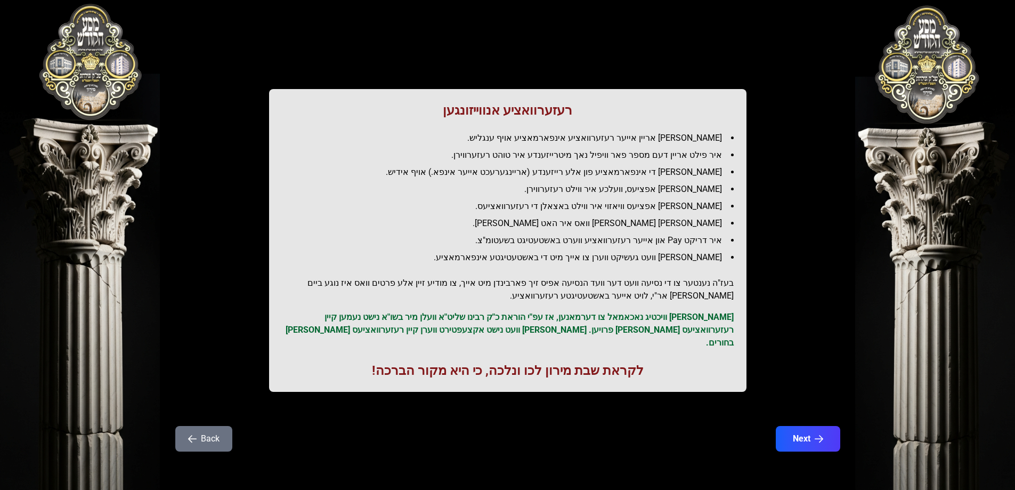
scroll to position [0, 0]
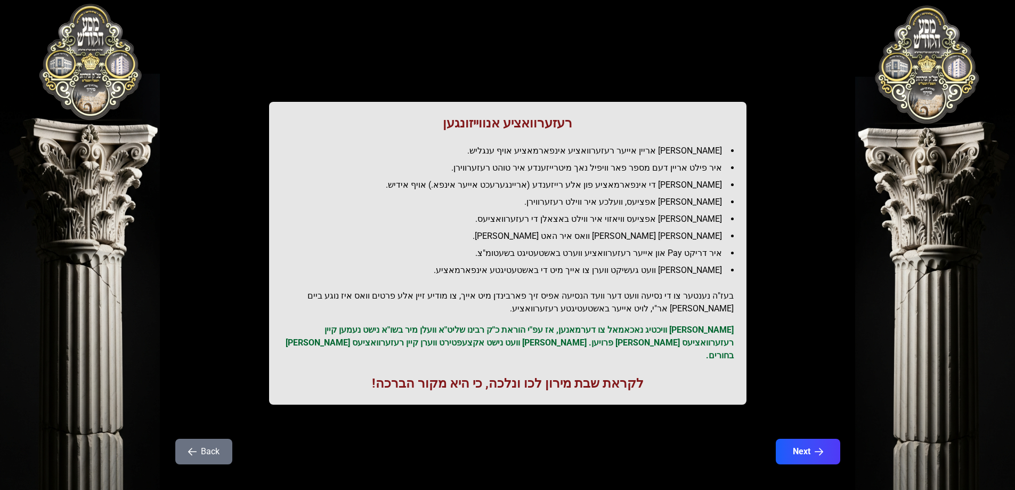
click at [203, 439] on button "Back" at bounding box center [203, 452] width 57 height 26
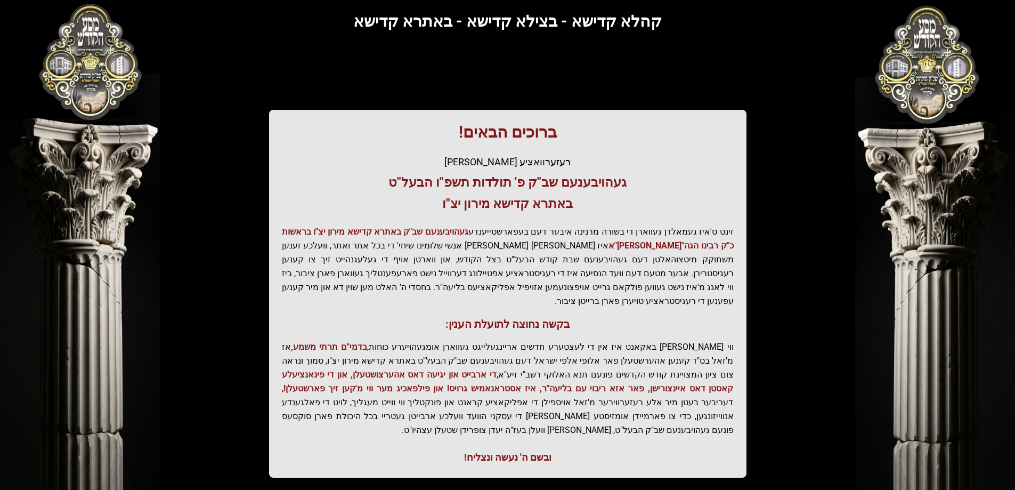
scroll to position [127, 0]
